Goal: Information Seeking & Learning: Check status

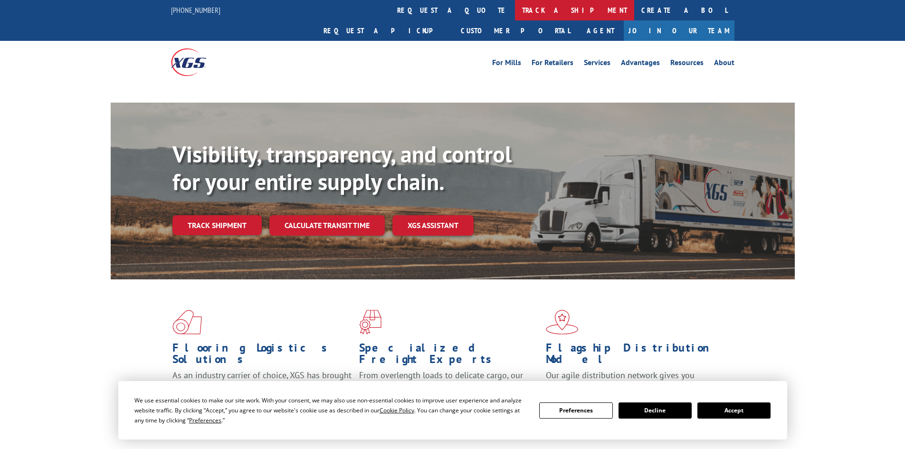
click at [515, 12] on link "track a shipment" at bounding box center [574, 10] width 119 height 20
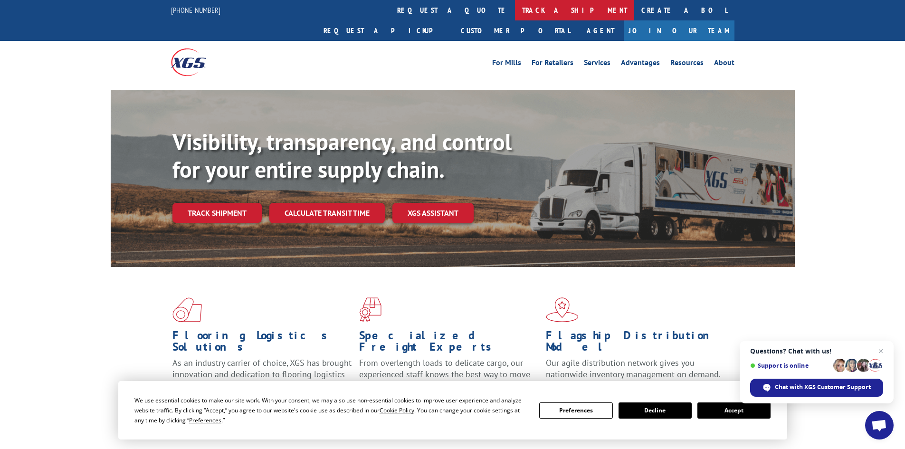
click at [515, 12] on link "track a shipment" at bounding box center [574, 10] width 119 height 20
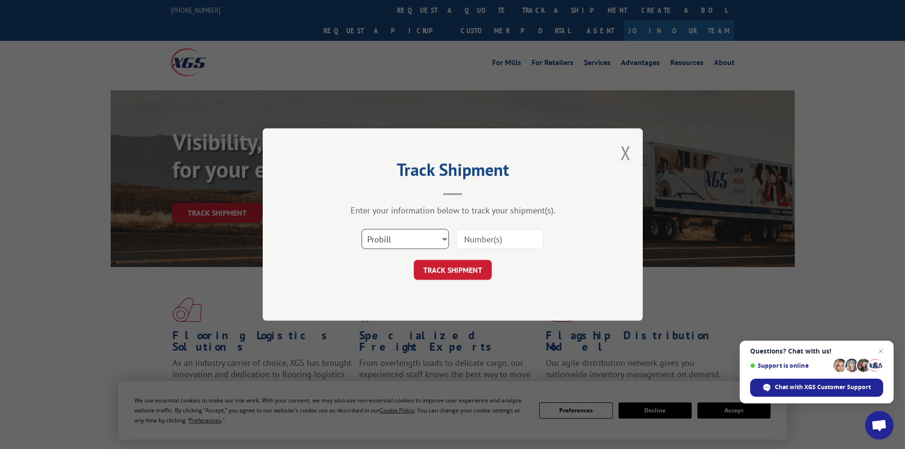
click at [385, 237] on select "Select category... Probill BOL PO" at bounding box center [405, 239] width 87 height 20
select select "bol"
click at [362, 229] on select "Select category... Probill BOL PO" at bounding box center [405, 239] width 87 height 20
paste input "5460537"
type input "5460537"
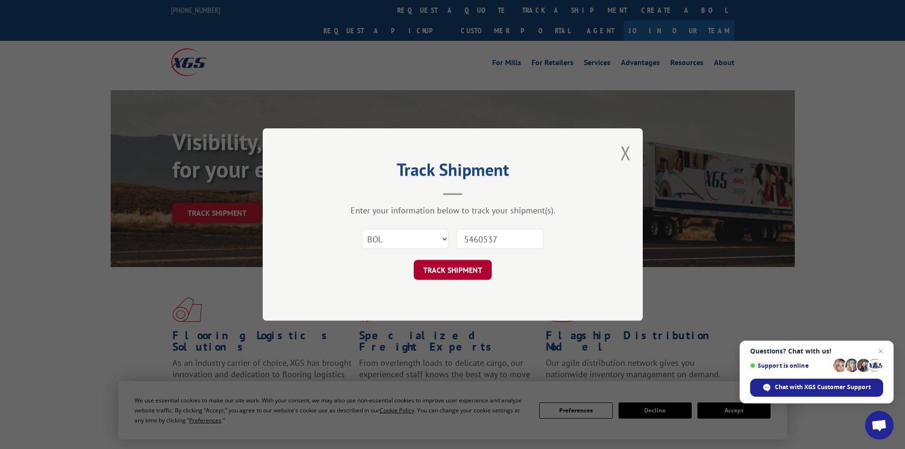
click at [455, 272] on button "TRACK SHIPMENT" at bounding box center [453, 270] width 78 height 20
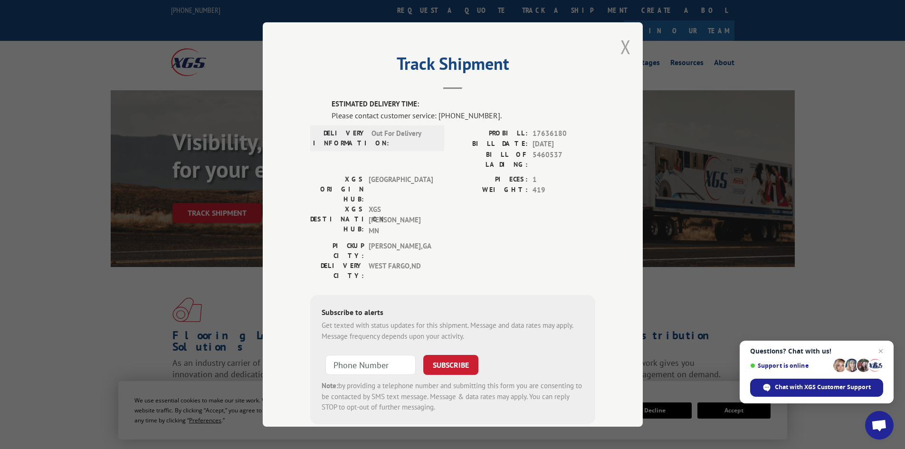
click at [624, 44] on button "Close modal" at bounding box center [626, 46] width 10 height 25
